Goal: Unclear

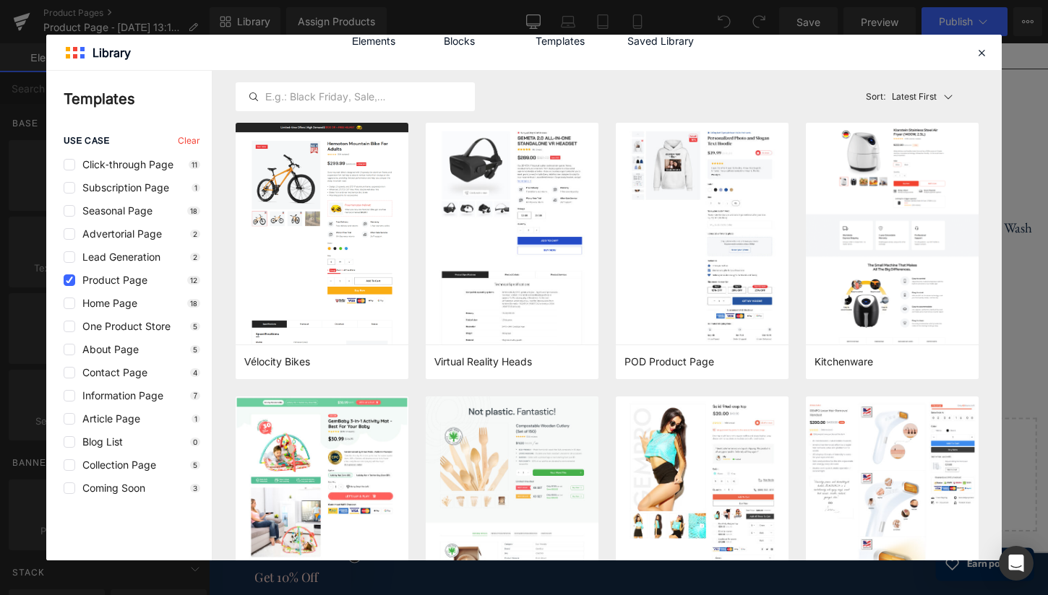
scroll to position [390, 0]
